Goal: Task Accomplishment & Management: Manage account settings

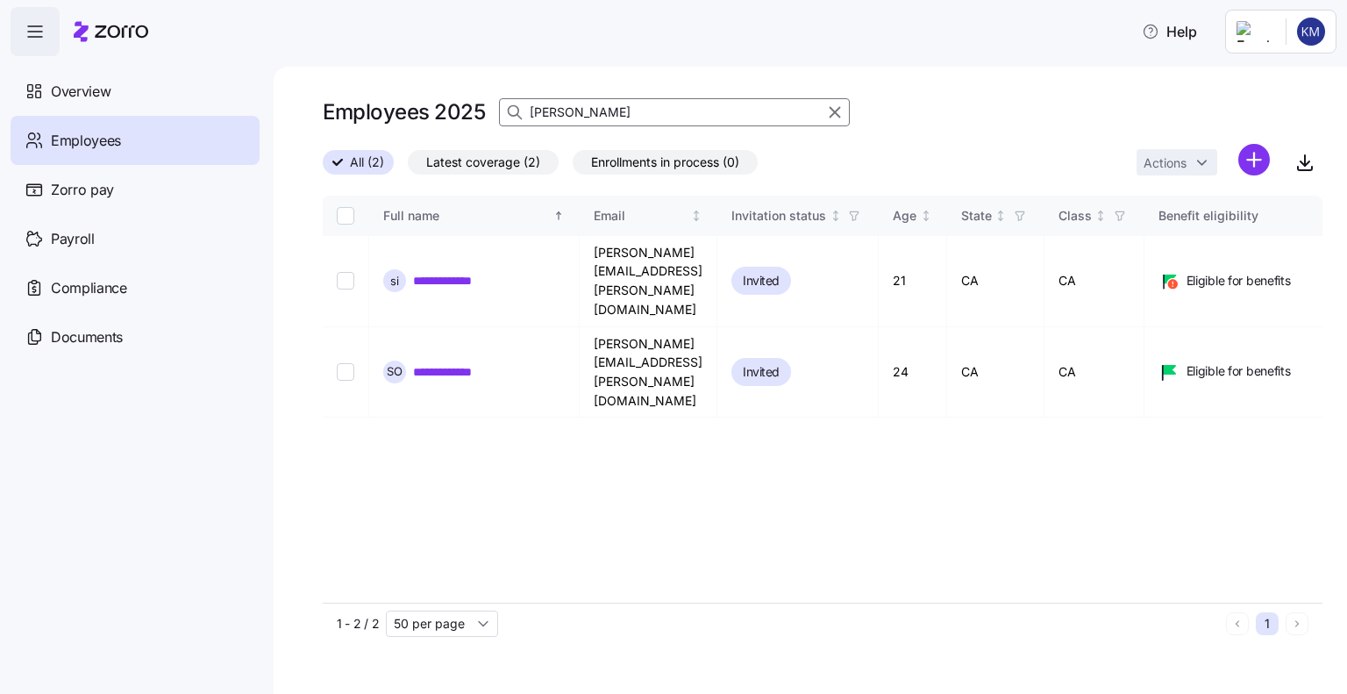
drag, startPoint x: 616, startPoint y: 103, endPoint x: 524, endPoint y: 105, distance: 92.1
click at [524, 105] on div "[PERSON_NAME]" at bounding box center [674, 112] width 351 height 28
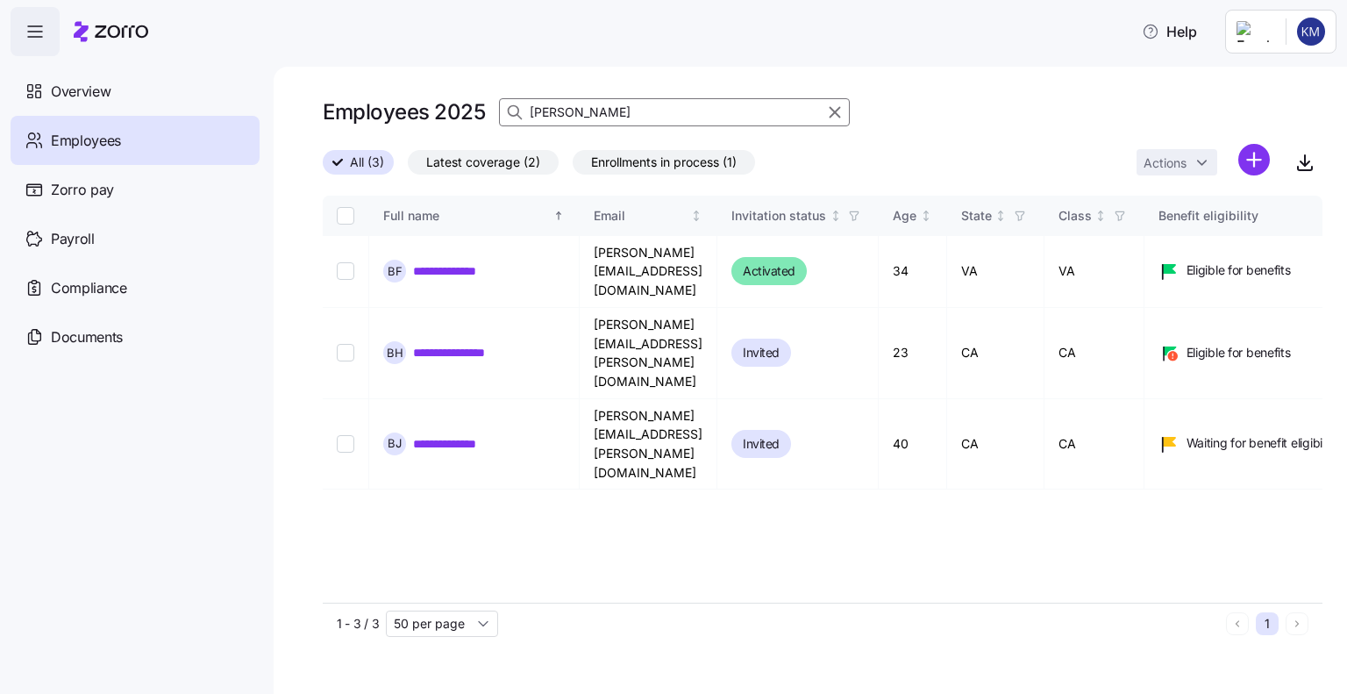
type input "[PERSON_NAME]"
click at [345, 435] on input "Select record 3" at bounding box center [346, 444] width 18 height 18
checkbox input "true"
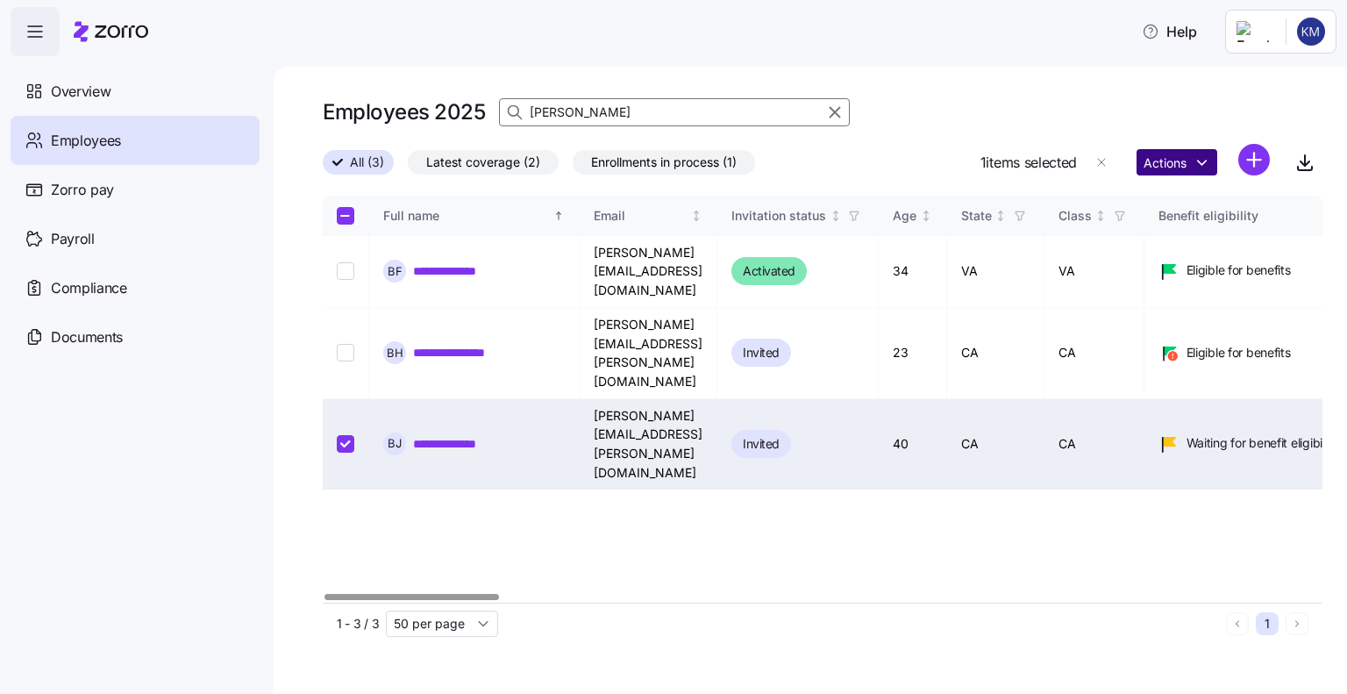
click at [1165, 167] on html "**********" at bounding box center [673, 341] width 1347 height 683
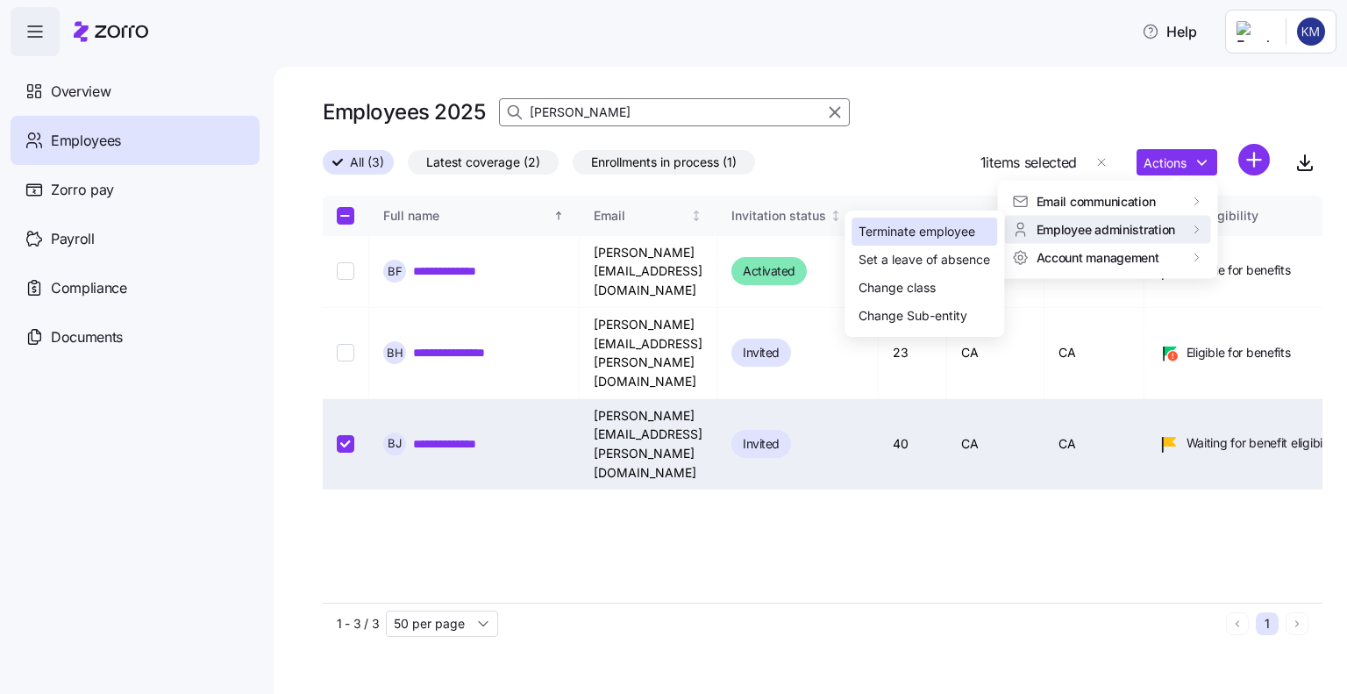
click at [930, 232] on div "Terminate employee" at bounding box center [917, 231] width 117 height 19
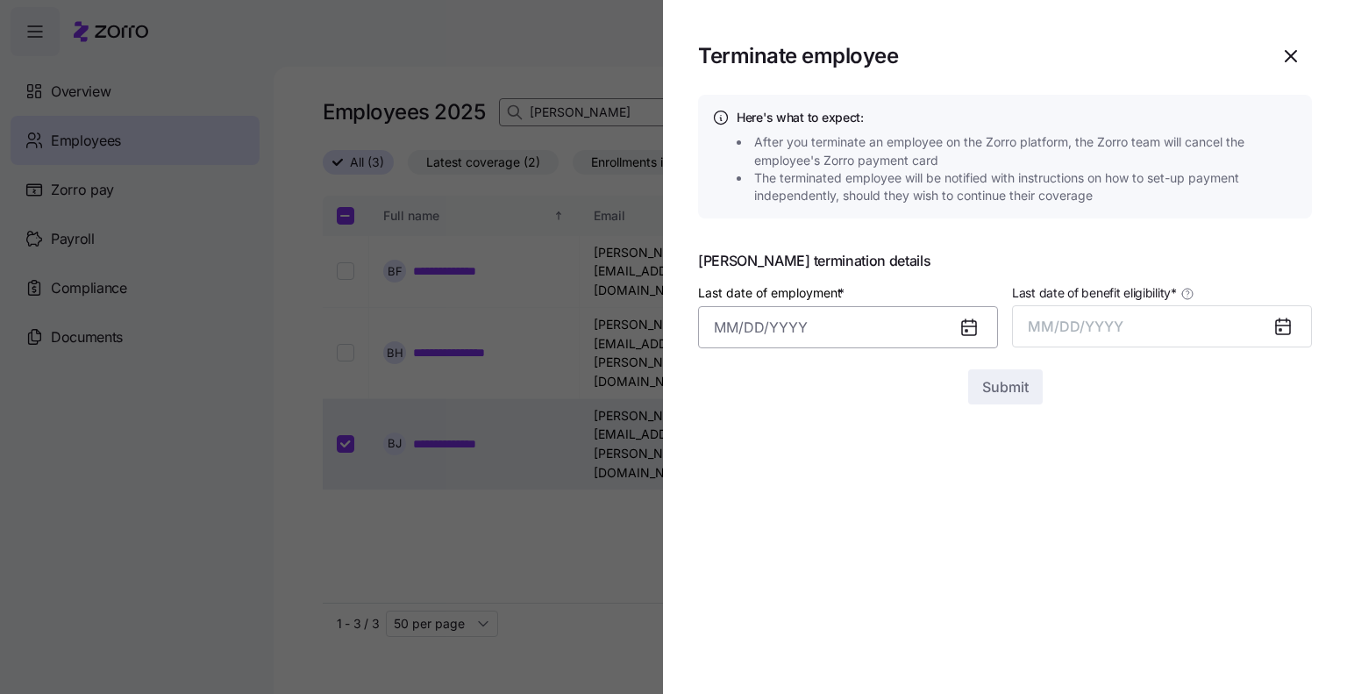
click at [755, 323] on input "Last date of employment *" at bounding box center [848, 327] width 300 height 42
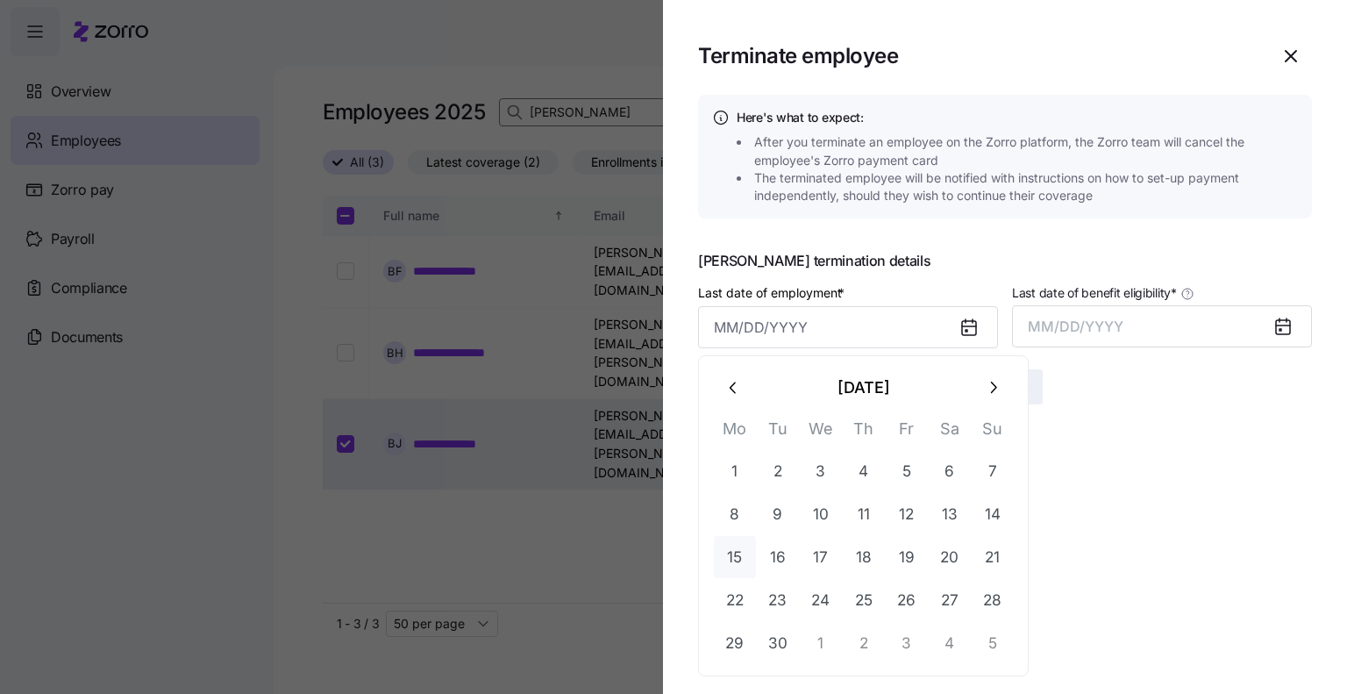
click at [739, 560] on button "15" at bounding box center [735, 557] width 42 height 42
type input "[DATE]"
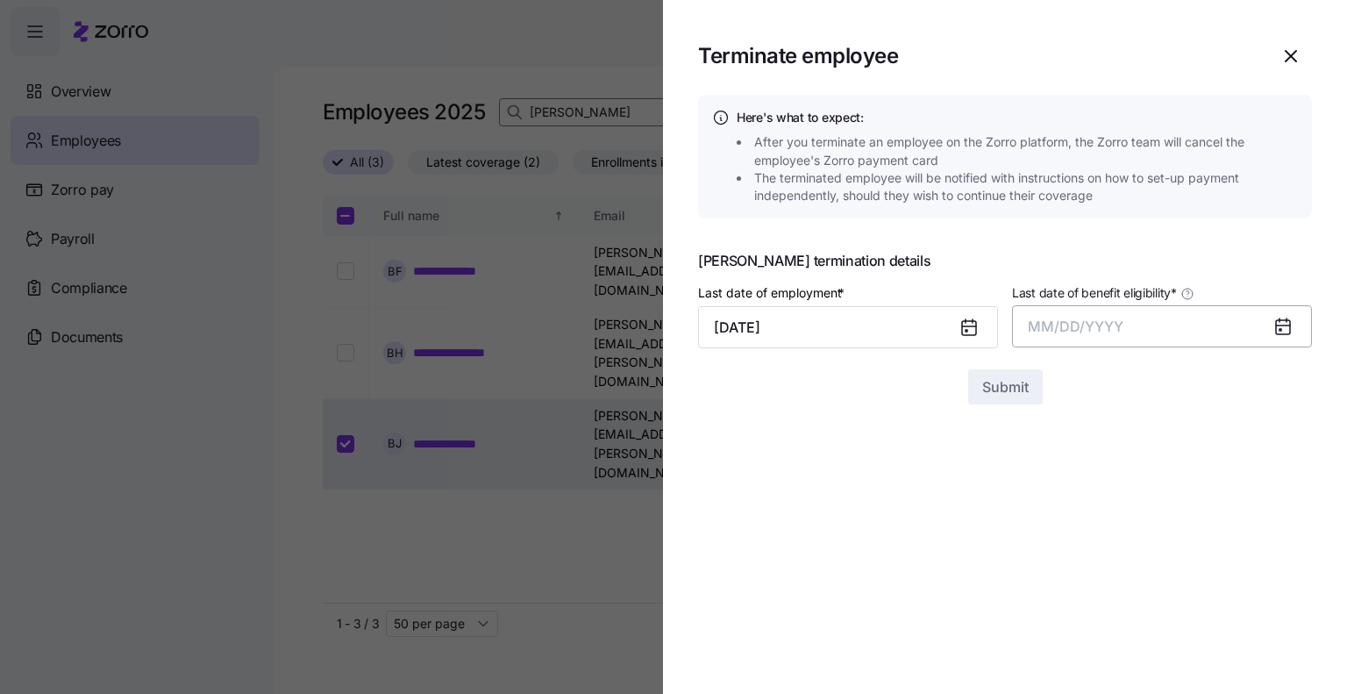
click at [1087, 322] on span "MM/DD/YYYY" at bounding box center [1076, 326] width 96 height 18
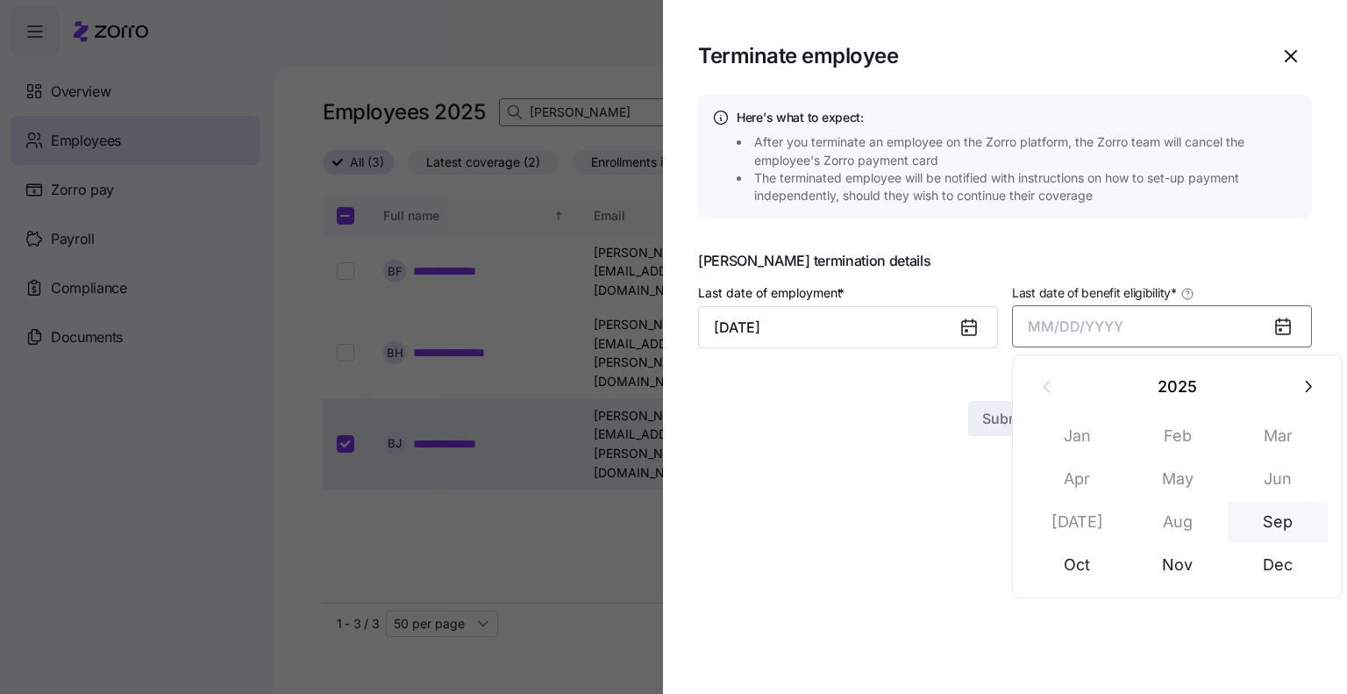
click at [1267, 527] on button "Sep" at bounding box center [1278, 522] width 100 height 42
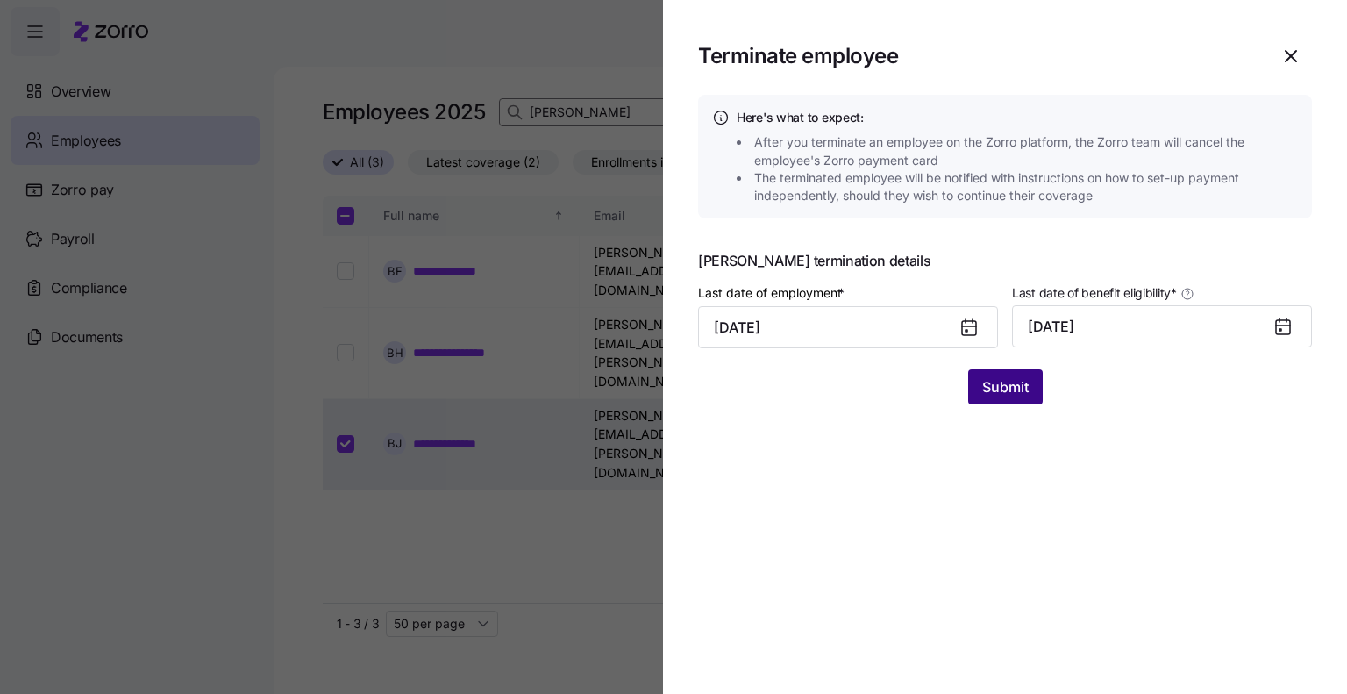
click at [1008, 381] on span "Submit" at bounding box center [1005, 386] width 46 height 21
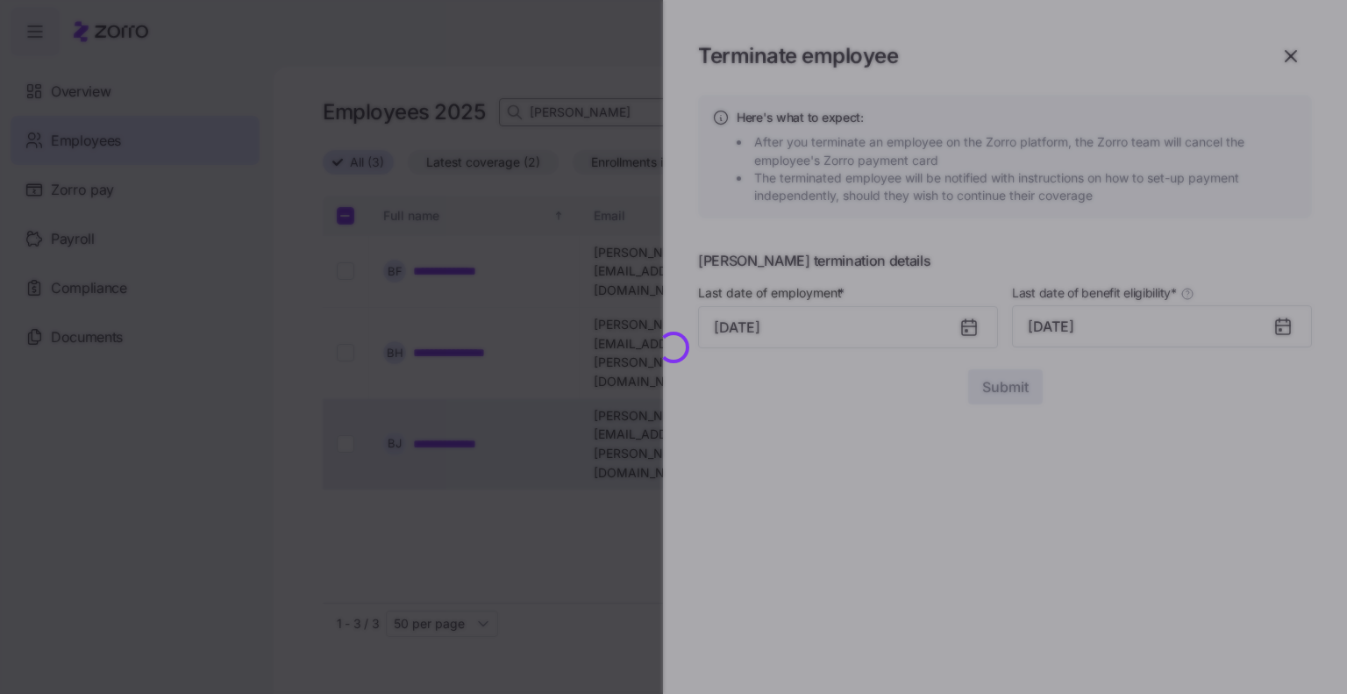
checkbox input "false"
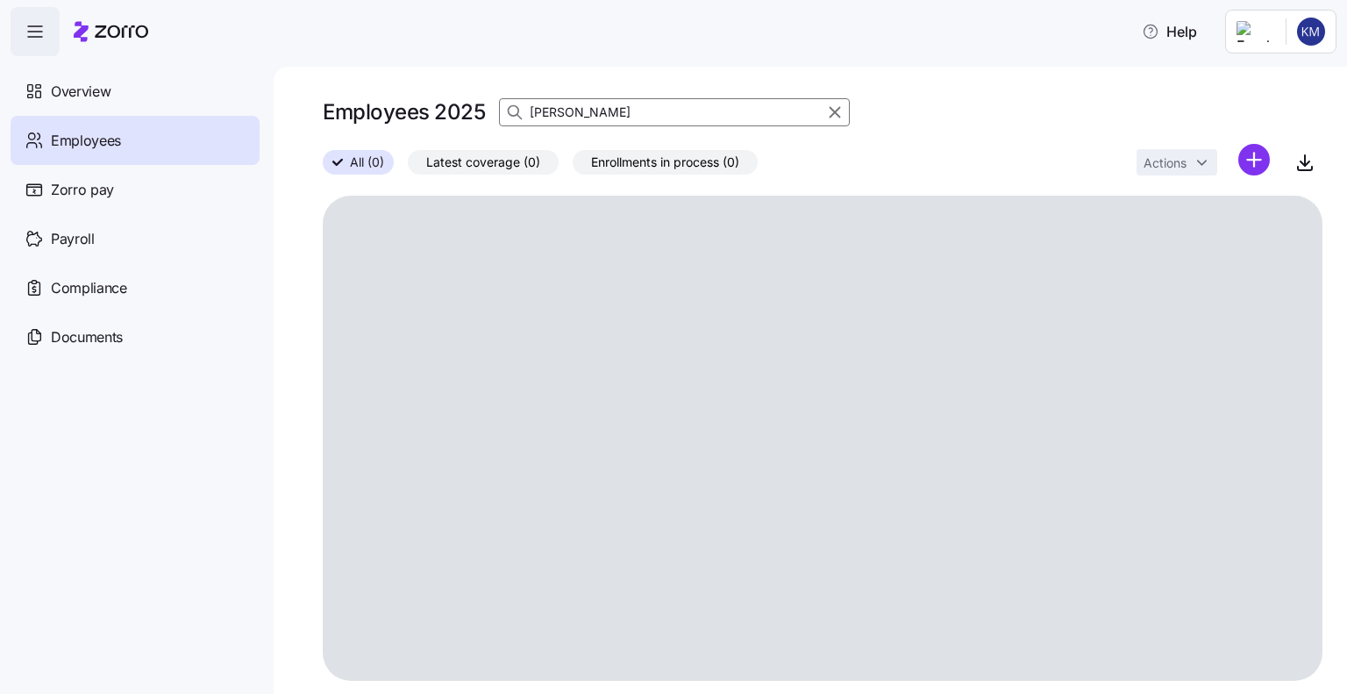
click at [638, 110] on input "[PERSON_NAME]" at bounding box center [674, 112] width 351 height 28
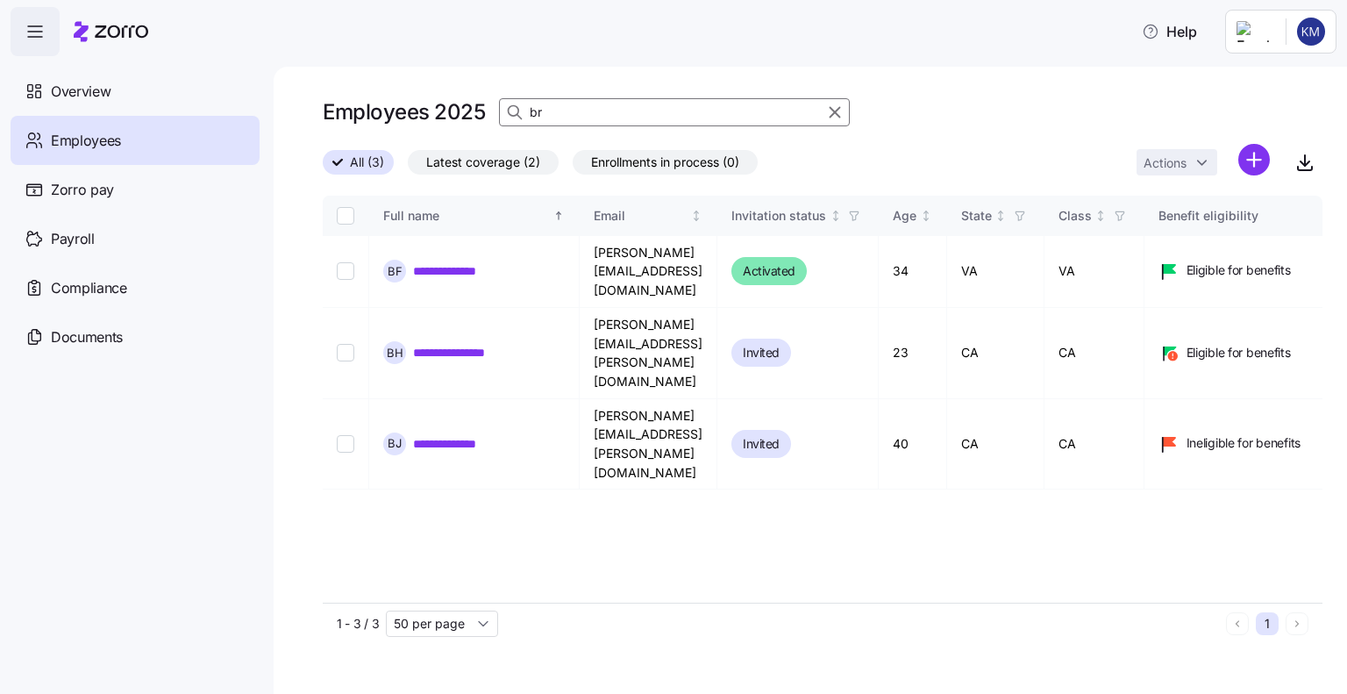
type input "b"
click at [642, 113] on input at bounding box center [674, 112] width 351 height 28
click at [565, 110] on input at bounding box center [674, 112] width 351 height 28
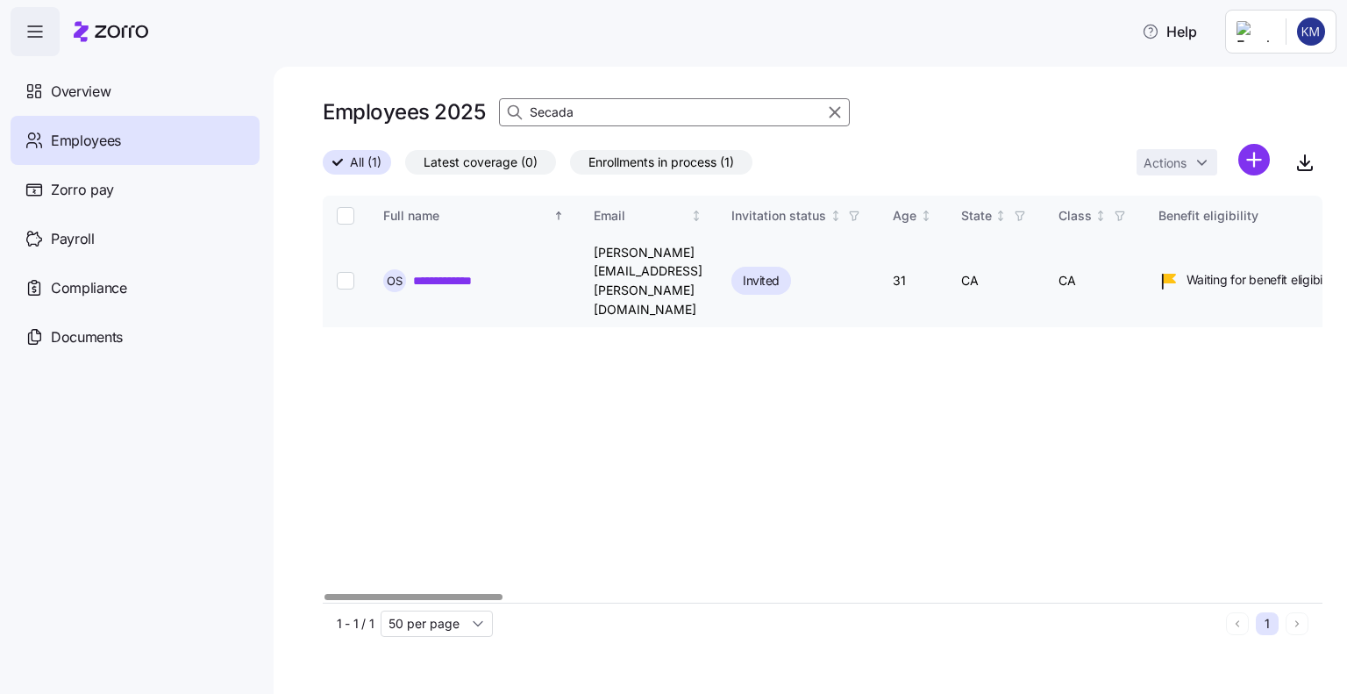
type input "Secada"
click at [347, 272] on input "Select record 1" at bounding box center [346, 281] width 18 height 18
checkbox input "true"
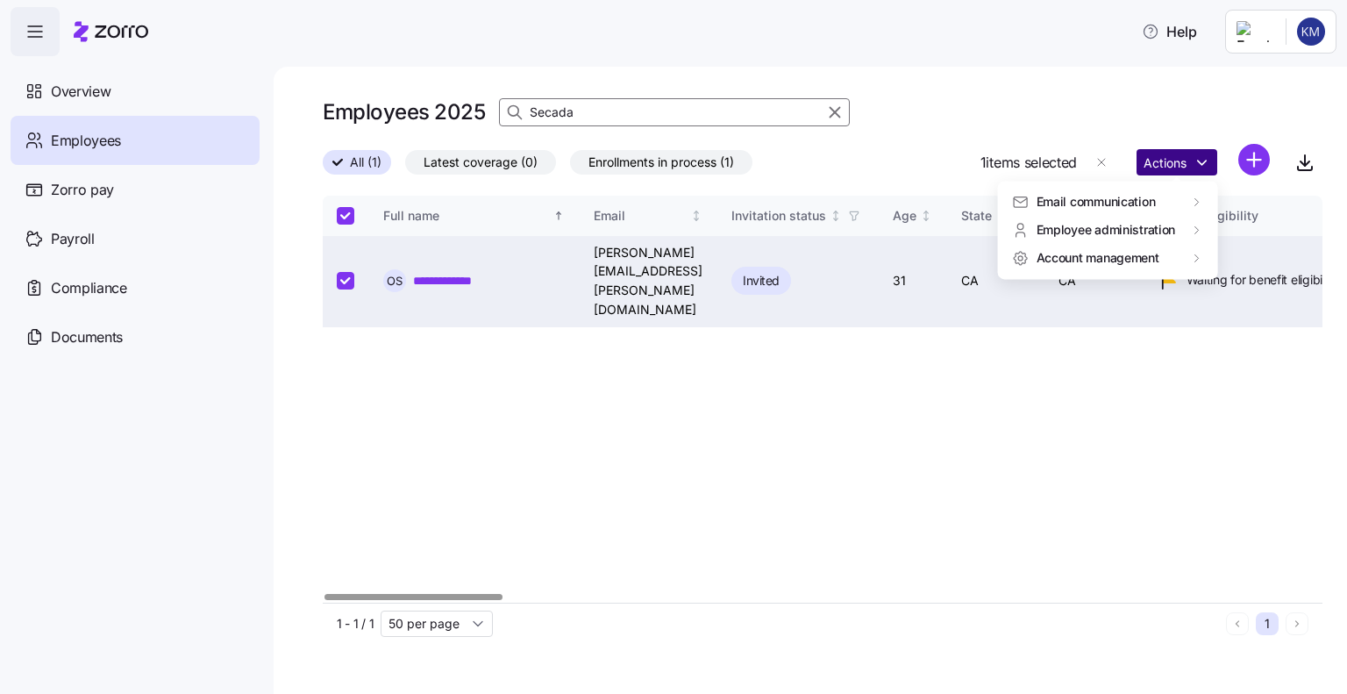
click at [1171, 157] on html "**********" at bounding box center [673, 341] width 1347 height 683
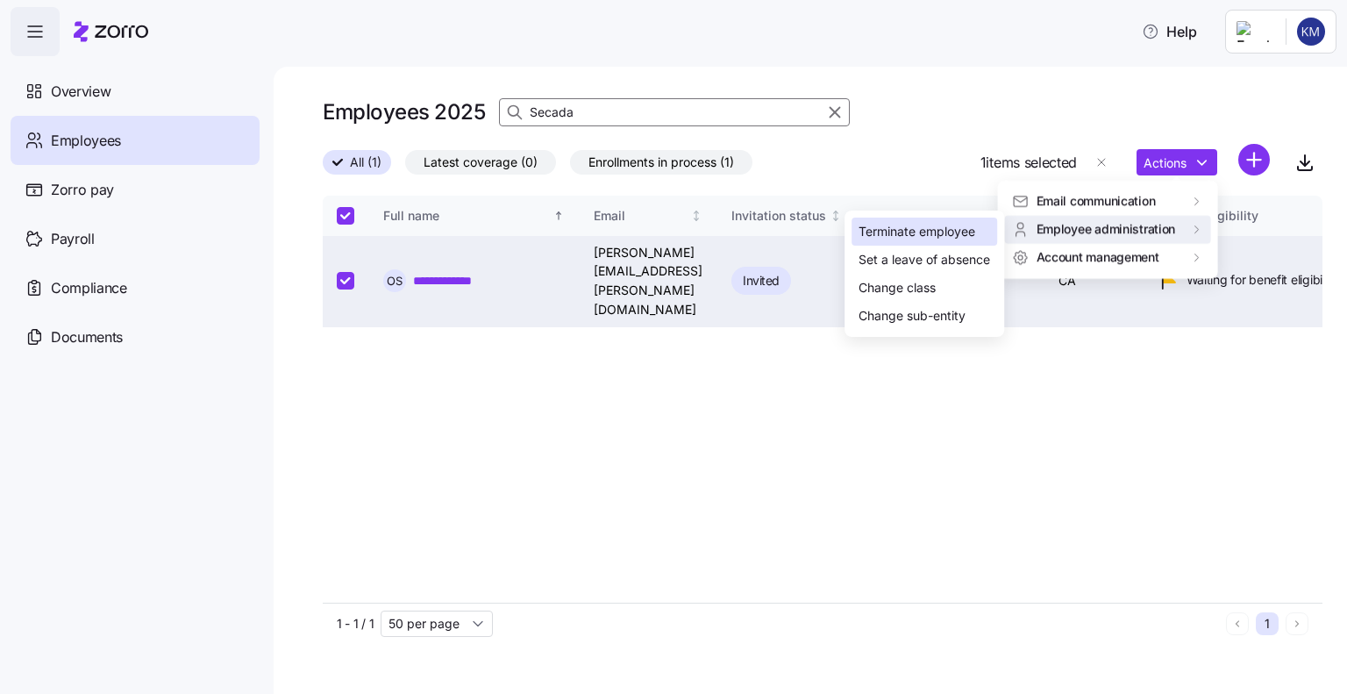
click at [937, 243] on div "Terminate employee" at bounding box center [924, 231] width 146 height 28
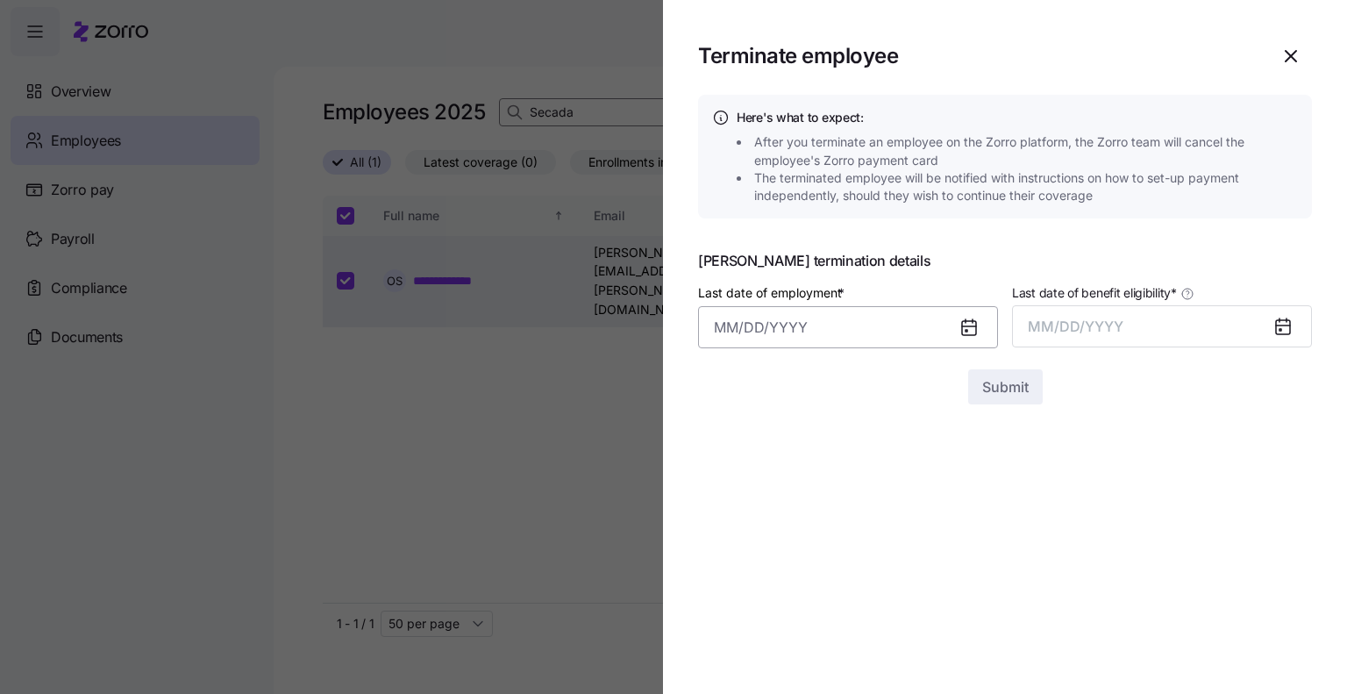
click at [756, 329] on input "Last date of employment *" at bounding box center [848, 327] width 300 height 42
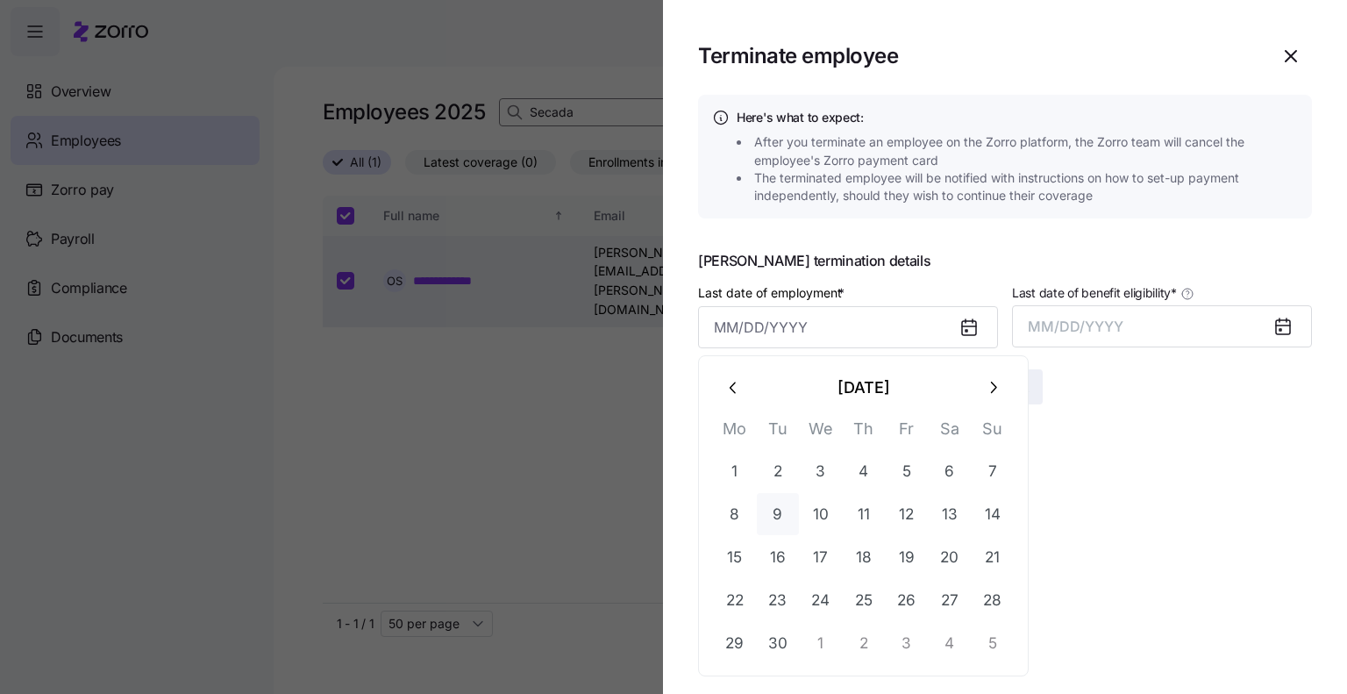
click at [775, 514] on button "9" at bounding box center [778, 514] width 42 height 42
type input "September 9, 2025"
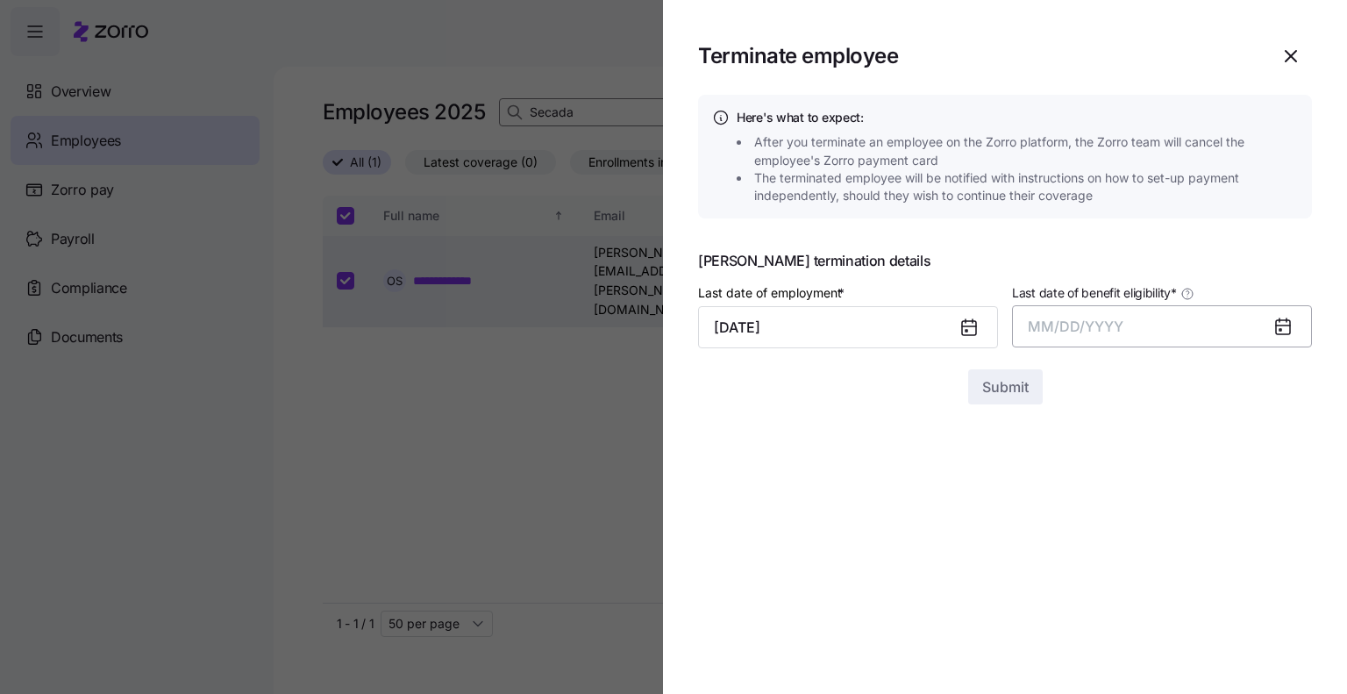
click at [1076, 329] on span "MM/DD/YYYY" at bounding box center [1076, 326] width 96 height 18
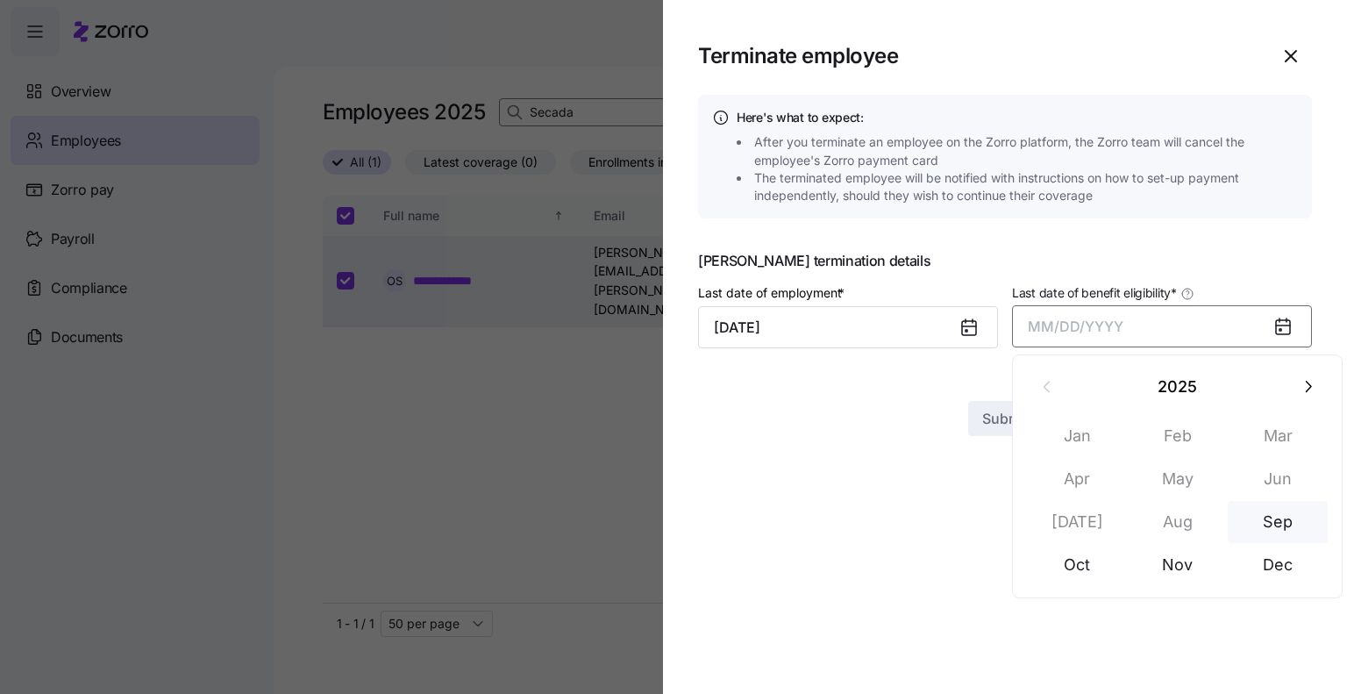
click at [1263, 524] on button "Sep" at bounding box center [1278, 522] width 100 height 42
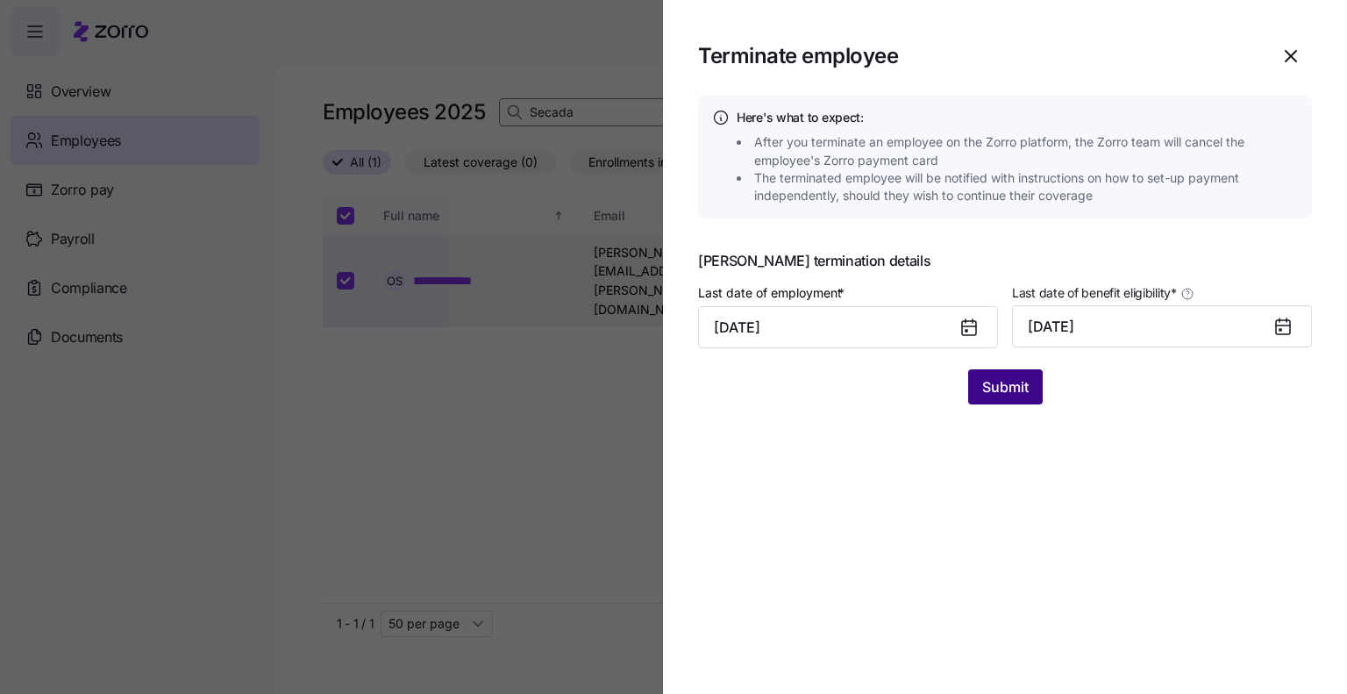
click at [1011, 381] on span "Submit" at bounding box center [1005, 386] width 46 height 21
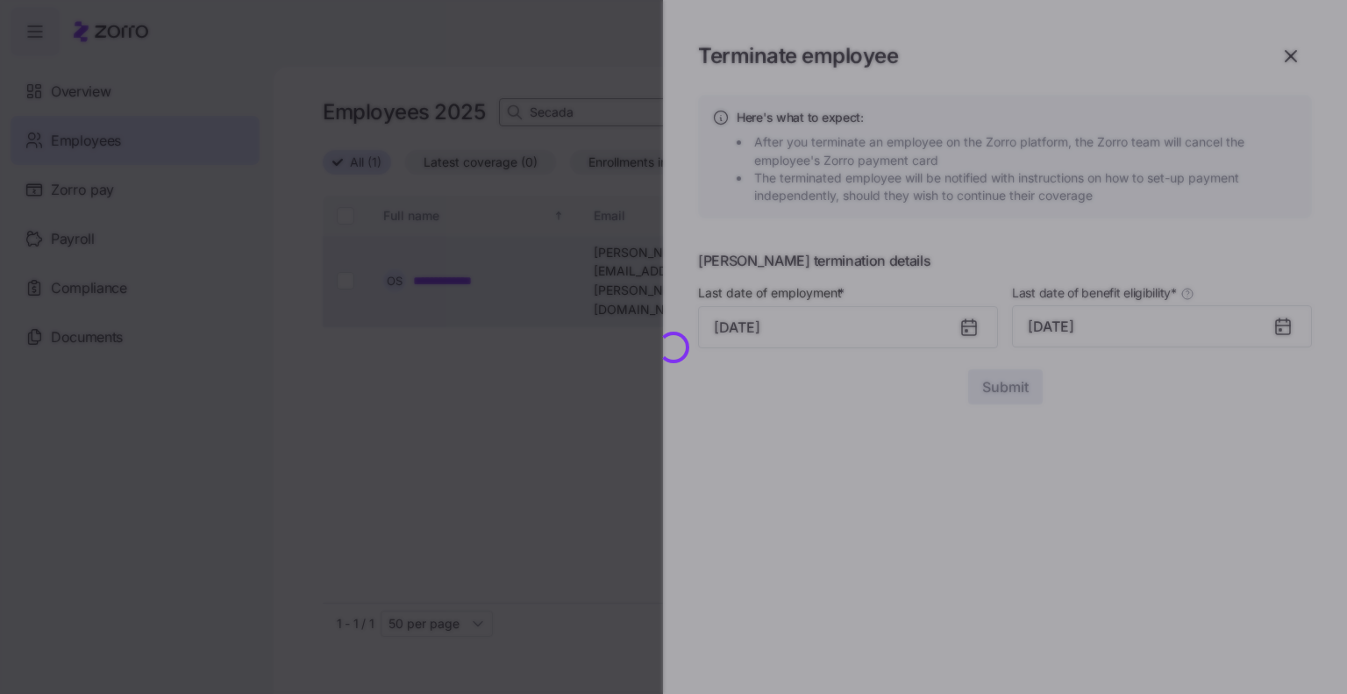
checkbox input "false"
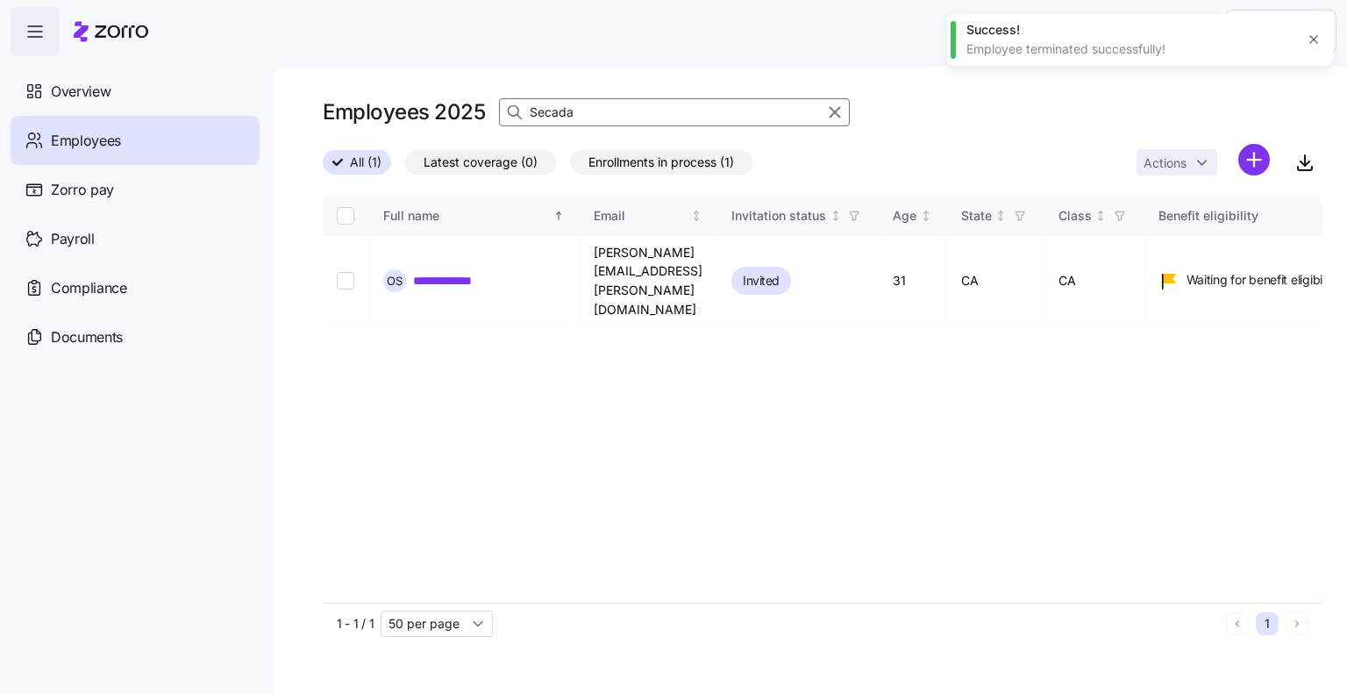
click at [1314, 34] on icon "button" at bounding box center [1314, 39] width 14 height 14
